Goal: Information Seeking & Learning: Learn about a topic

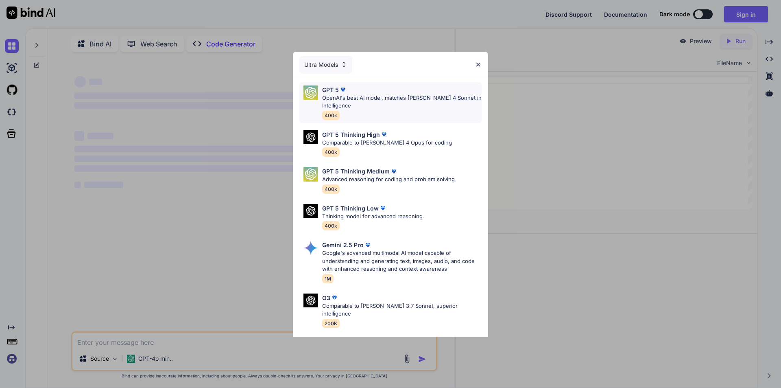
click at [349, 98] on p "OpenAI's best AI model, matches [PERSON_NAME] 4 Sonnet in Intelligence" at bounding box center [401, 102] width 159 height 16
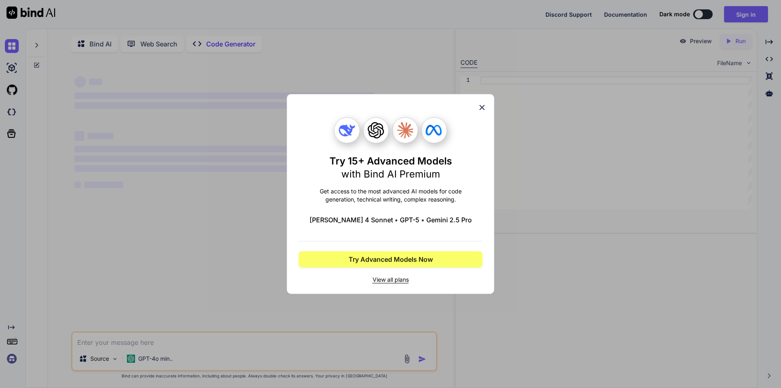
click at [480, 108] on icon at bounding box center [482, 107] width 9 height 9
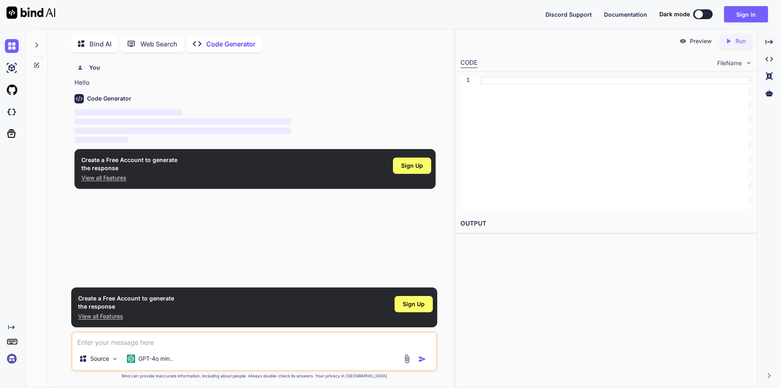
scroll to position [3, 0]
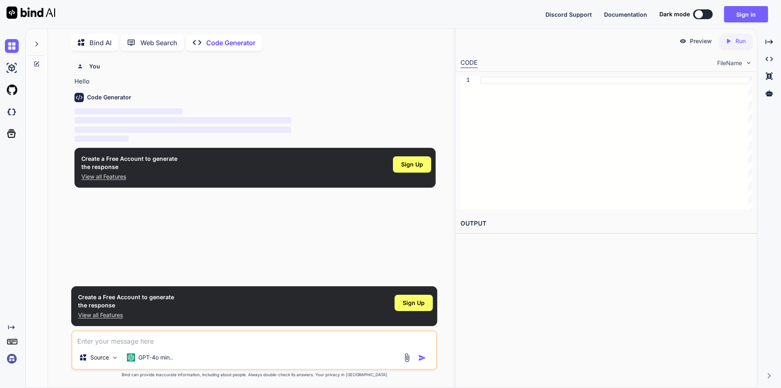
type textarea "x"
click at [743, 15] on button "Sign in" at bounding box center [746, 14] width 44 height 16
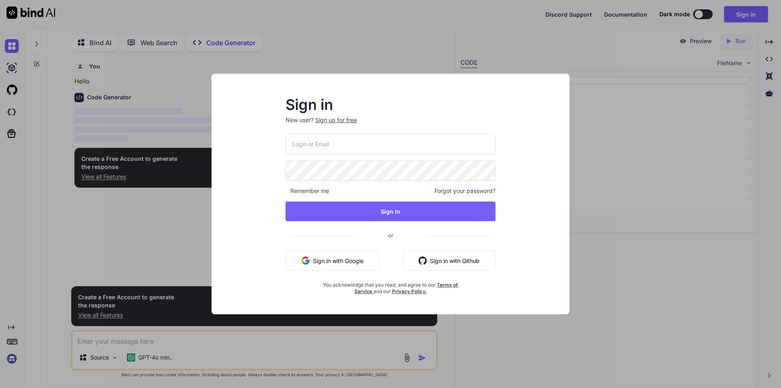
click at [366, 142] on input "email" at bounding box center [391, 144] width 210 height 20
type input "[EMAIL_ADDRESS][DOMAIN_NAME]"
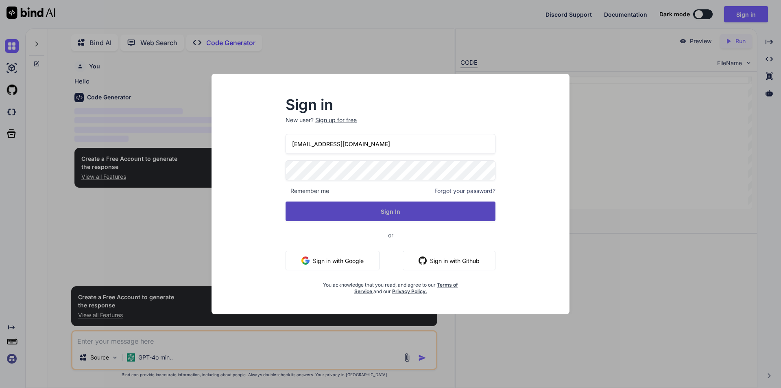
click at [391, 212] on button "Sign In" at bounding box center [391, 211] width 210 height 20
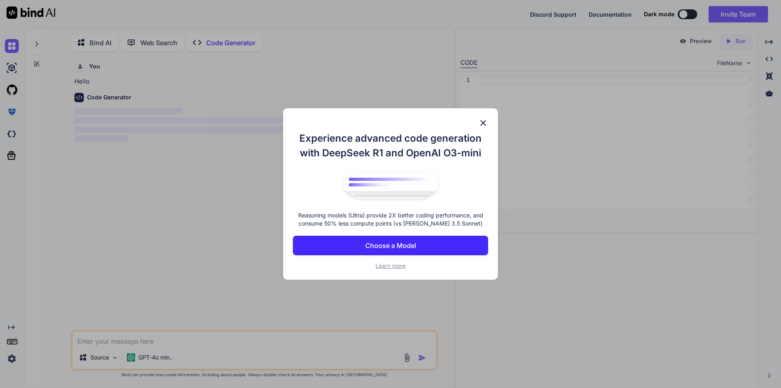
click at [407, 242] on p "Choose a Model" at bounding box center [390, 245] width 51 height 10
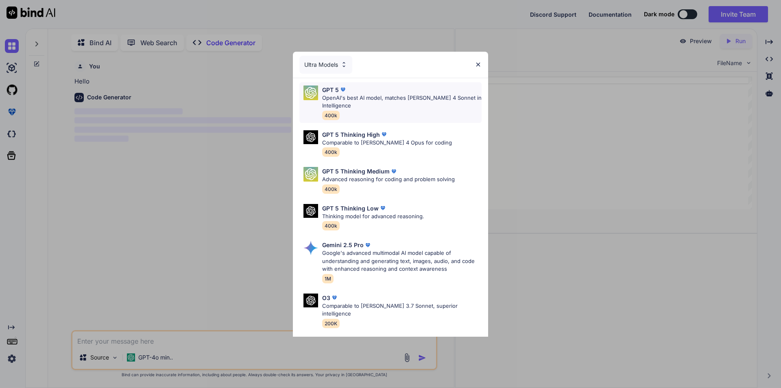
click at [359, 99] on p "OpenAI's best AI model, matches [PERSON_NAME] 4 Sonnet in Intelligence" at bounding box center [401, 102] width 159 height 16
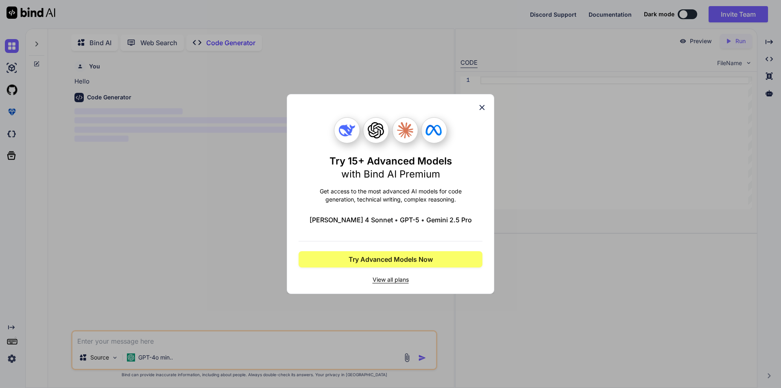
click at [486, 106] on icon at bounding box center [482, 107] width 9 height 9
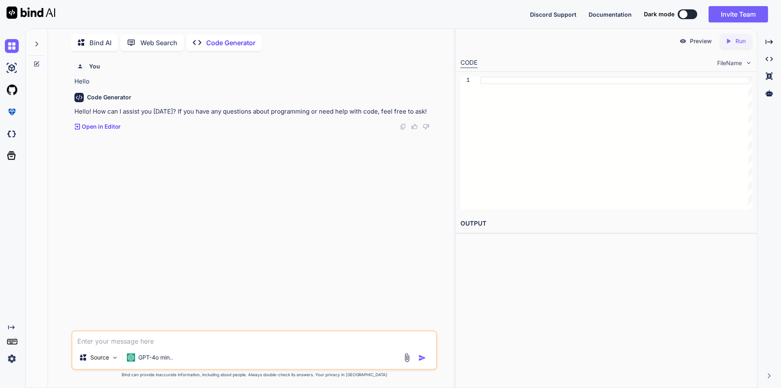
click at [130, 338] on textarea at bounding box center [254, 338] width 364 height 15
click at [34, 41] on icon at bounding box center [36, 44] width 7 height 7
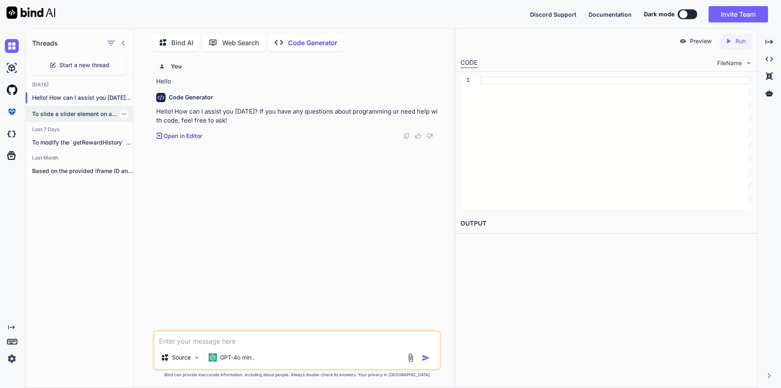
click at [70, 112] on p "To slide a slider element on a..." at bounding box center [82, 114] width 101 height 8
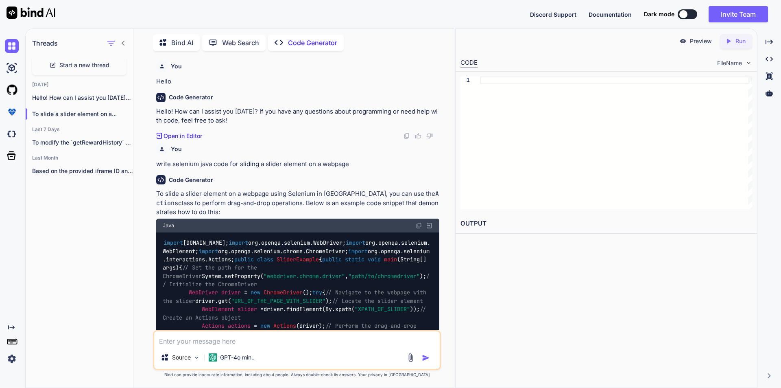
type textarea "x"
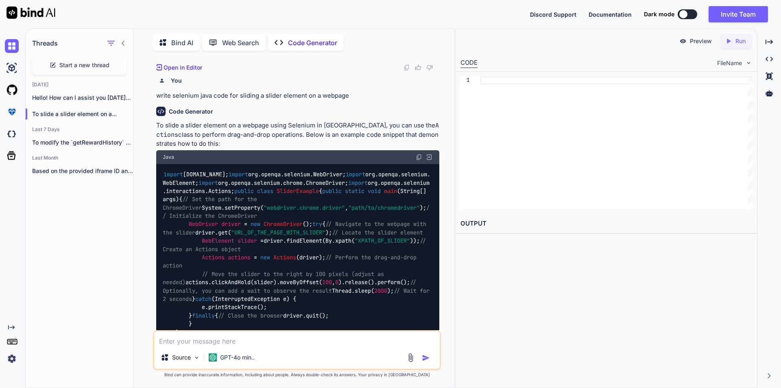
scroll to position [83, 0]
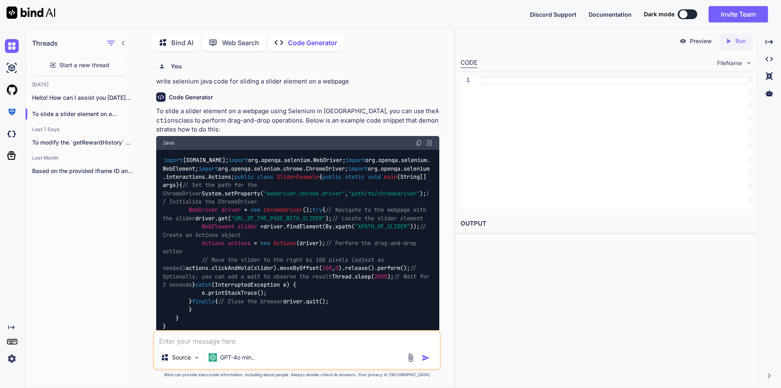
click at [124, 42] on icon at bounding box center [123, 43] width 7 height 7
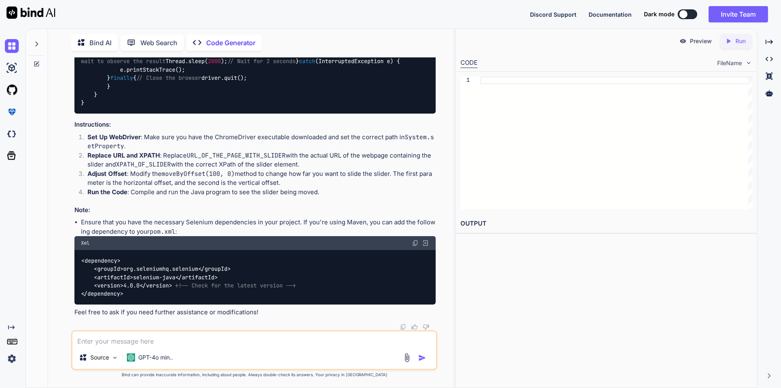
scroll to position [233, 0]
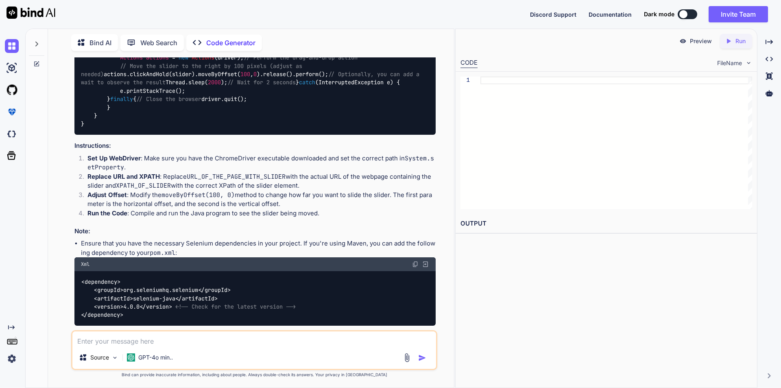
drag, startPoint x: 120, startPoint y: 148, endPoint x: 348, endPoint y: 149, distance: 228.2
click at [348, 135] on div "import [DOMAIN_NAME]; import org.openqa.selenium.WebDriver; import org.openqa.s…" at bounding box center [254, 58] width 361 height 154
click at [251, 135] on div "import [DOMAIN_NAME]; import org.openqa.selenium.WebDriver; import org.openqa.s…" at bounding box center [254, 58] width 361 height 154
drag, startPoint x: 118, startPoint y: 207, endPoint x: 353, endPoint y: 206, distance: 234.7
click at [353, 135] on div "import [DOMAIN_NAME]; import org.openqa.selenium.WebDriver; import org.openqa.s…" at bounding box center [254, 58] width 361 height 154
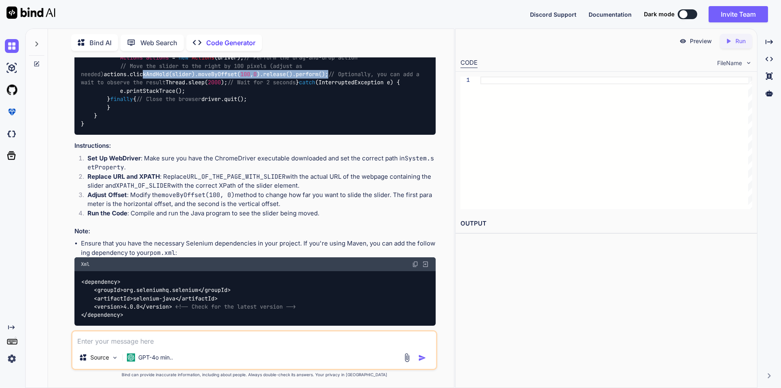
copy code "actions.clickAndHold(slider).moveByOffset( 100 , 0 ).release().perform();"
click at [182, 342] on textarea at bounding box center [254, 338] width 364 height 15
paste textarea "WebElement rewardsSlider = eleUtil.waitForElementVisible(rewardsPointSlider, Ti…"
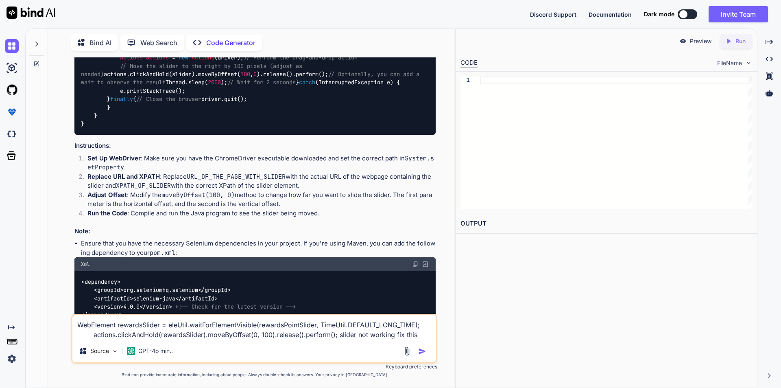
type textarea "WebElement rewardsSlider = eleUtil.waitForElementVisible(rewardsPointSlider, Ti…"
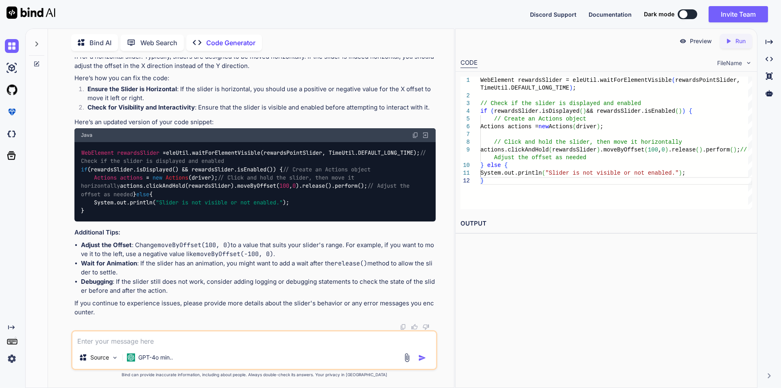
scroll to position [832, 0]
click at [147, 342] on textarea at bounding box center [254, 338] width 364 height 15
type textarea "i want to slide left"
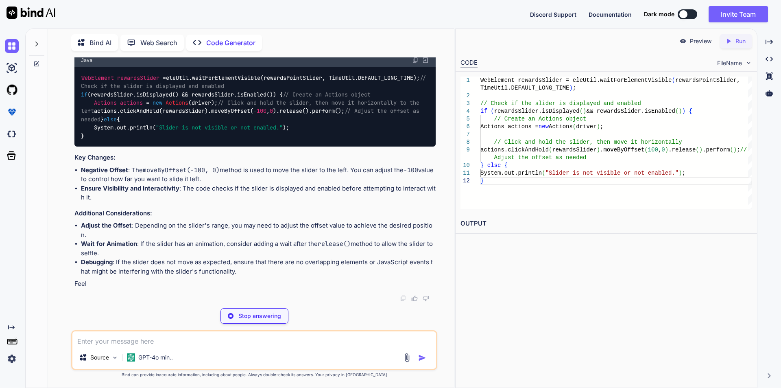
scroll to position [1190, 0]
